Goal: Transaction & Acquisition: Subscribe to service/newsletter

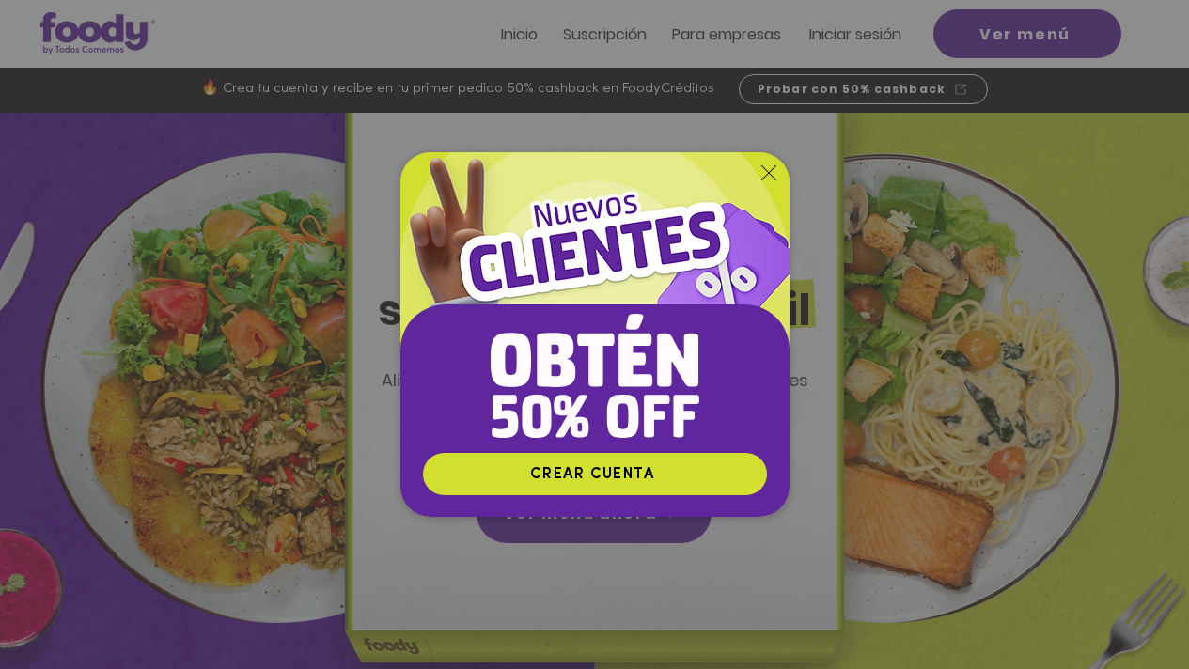
click at [767, 173] on icon "Volver al sitio" at bounding box center [768, 172] width 15 height 15
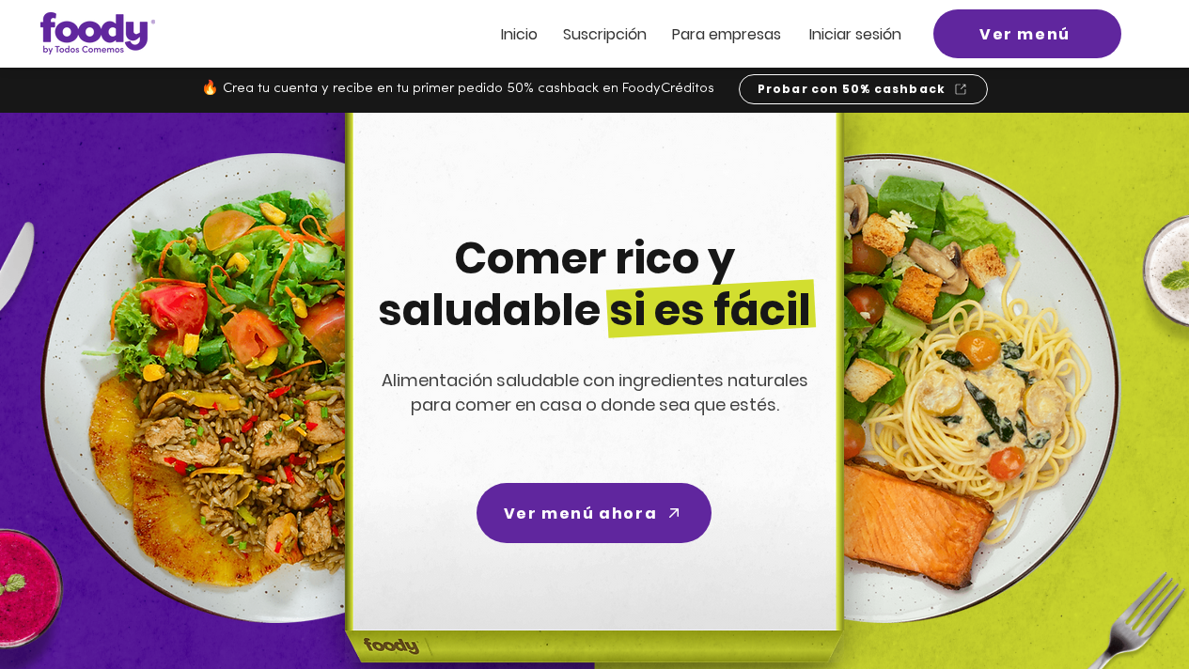
click at [602, 37] on span "Suscripción" at bounding box center [605, 34] width 84 height 22
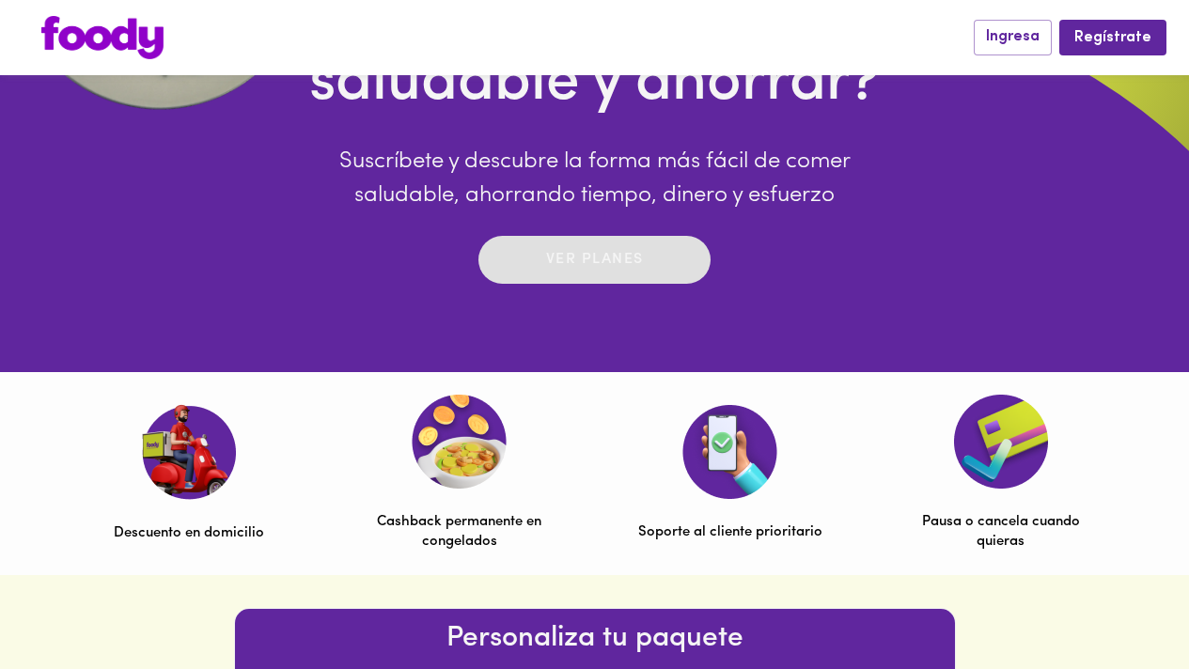
click at [614, 255] on p "Ver planes" at bounding box center [595, 260] width 98 height 22
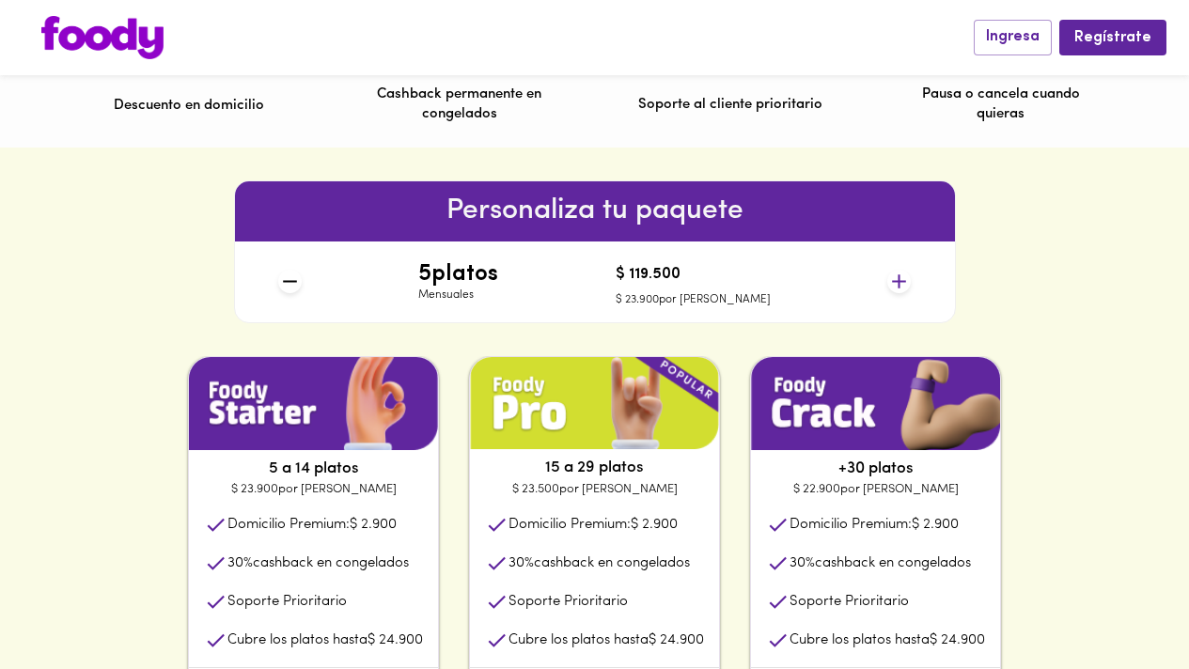
scroll to position [722, 0]
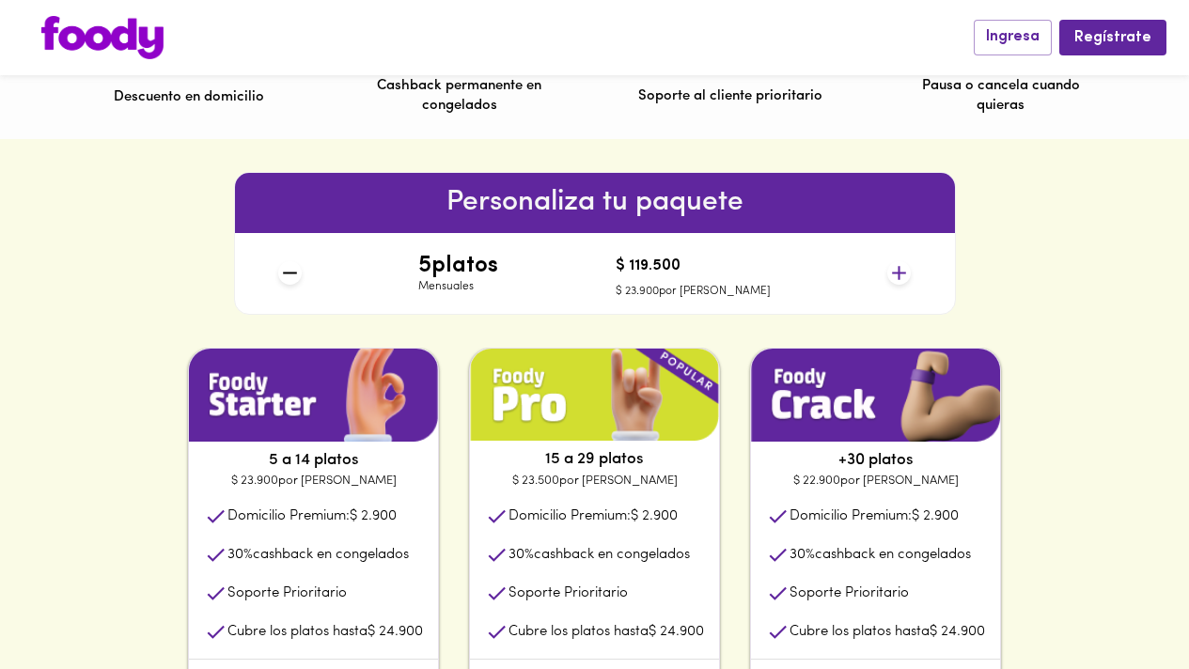
click at [286, 272] on icon at bounding box center [289, 272] width 23 height 23
click at [267, 269] on div "Personaliza tu paquete 5 platos Mensuales $ 119.500 $ 23.900 por plato" at bounding box center [595, 243] width 722 height 143
click at [294, 275] on icon at bounding box center [289, 272] width 23 height 23
click at [891, 270] on icon at bounding box center [898, 272] width 23 height 23
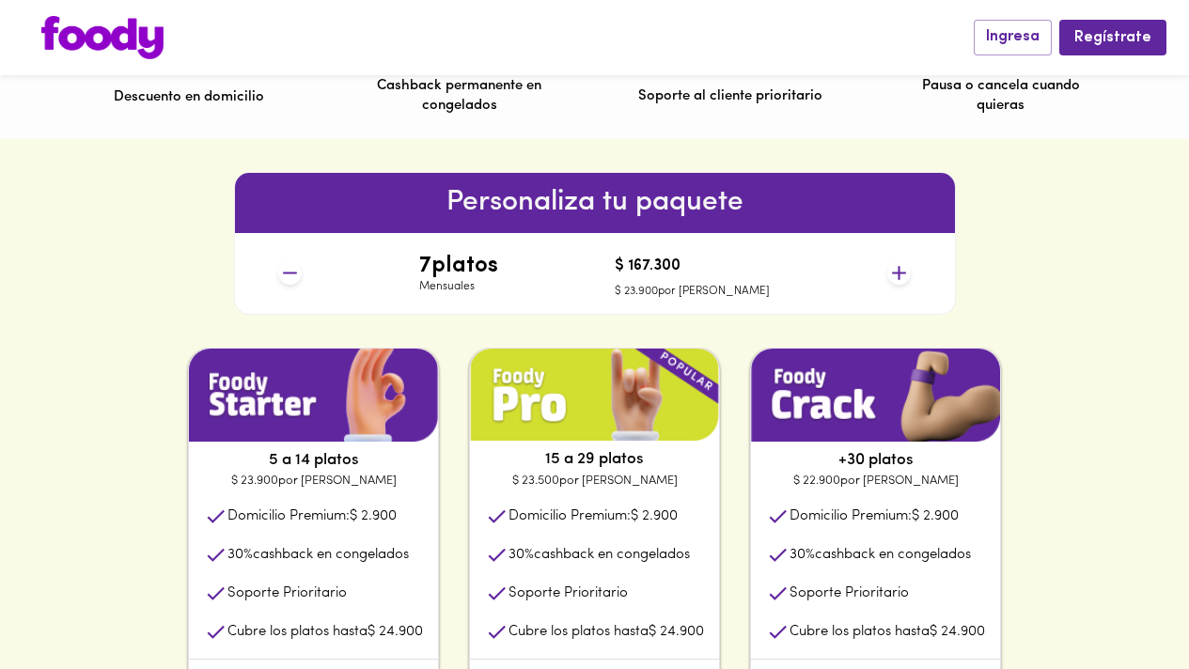
click at [891, 270] on icon at bounding box center [898, 272] width 23 height 23
click at [891, 271] on icon at bounding box center [898, 272] width 23 height 23
click at [891, 273] on icon at bounding box center [898, 272] width 23 height 23
click at [890, 273] on icon at bounding box center [898, 272] width 23 height 23
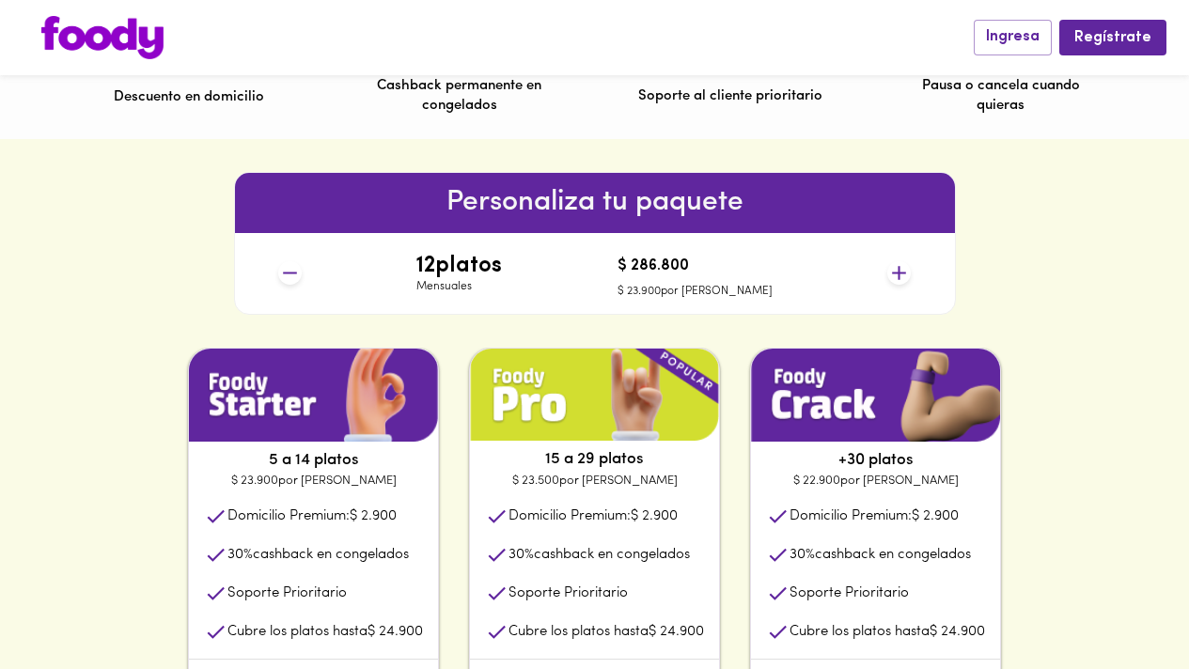
click at [890, 273] on icon at bounding box center [898, 272] width 23 height 23
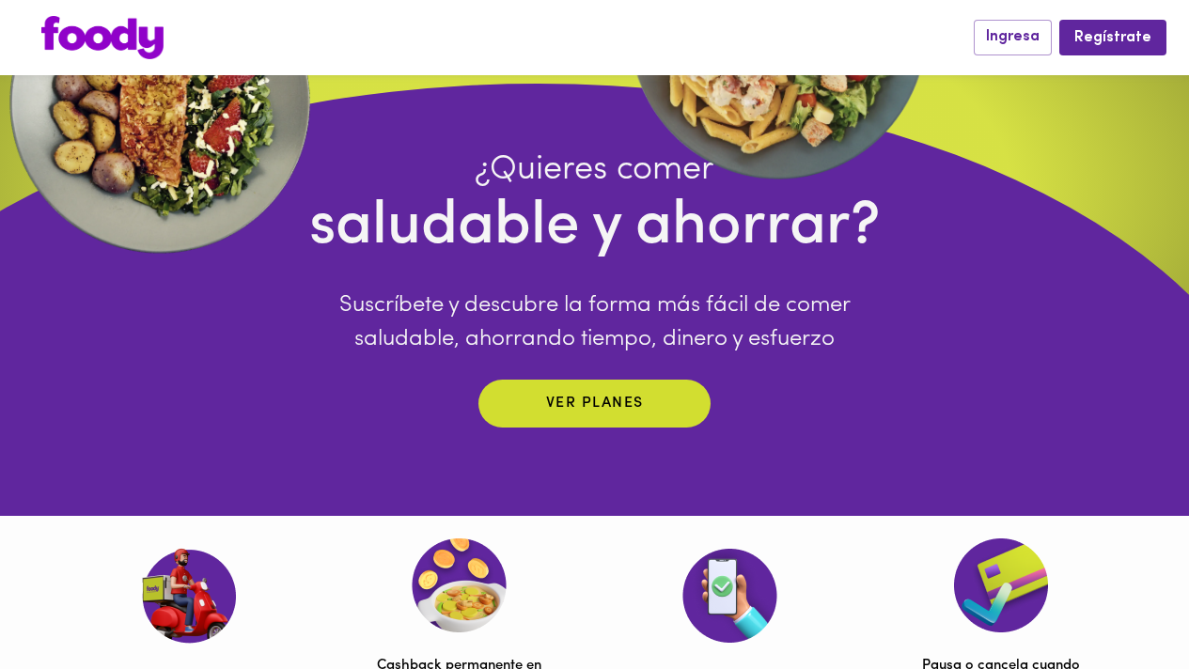
scroll to position [0, 0]
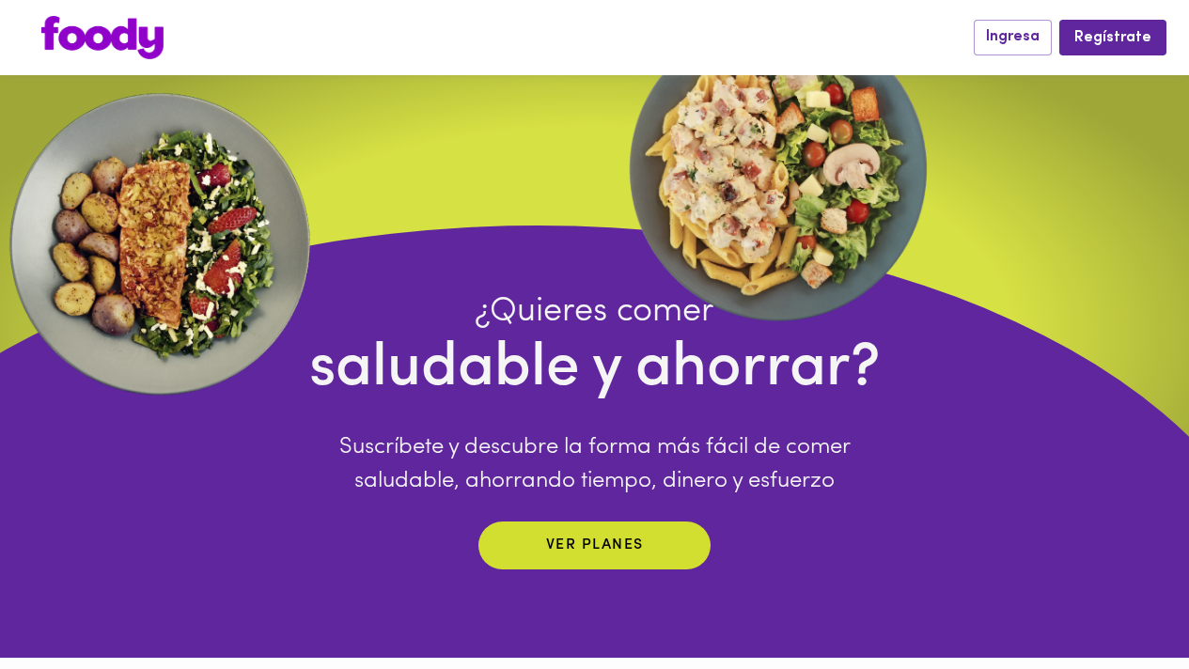
click at [120, 2] on div "Ingresa Regístrate" at bounding box center [594, 37] width 1189 height 75
click at [124, 37] on img at bounding box center [102, 37] width 122 height 43
